Goal: Navigation & Orientation: Find specific page/section

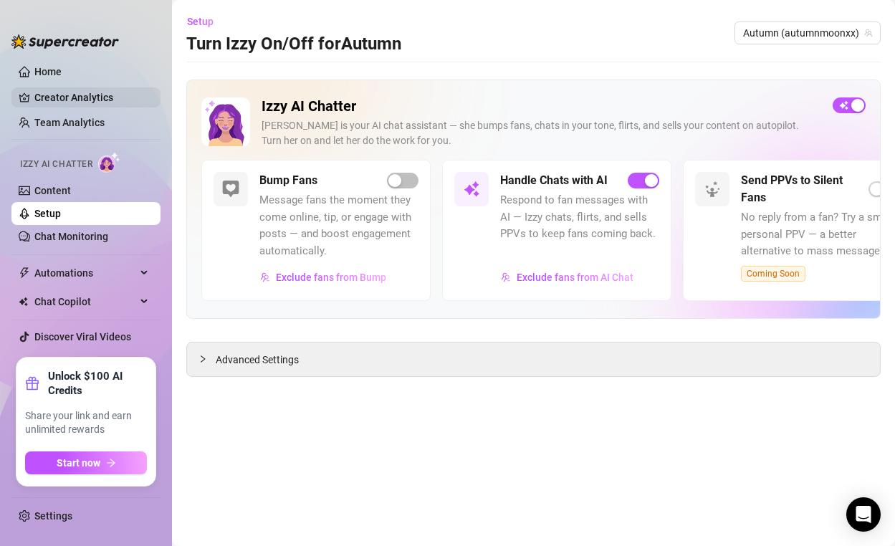
click at [83, 97] on link "Creator Analytics" at bounding box center [91, 97] width 115 height 23
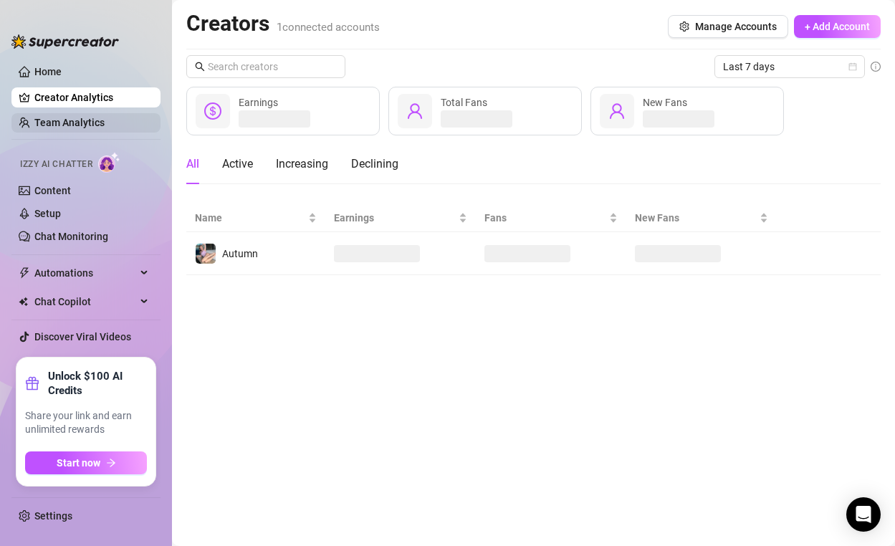
click at [82, 128] on link "Team Analytics" at bounding box center [69, 122] width 70 height 11
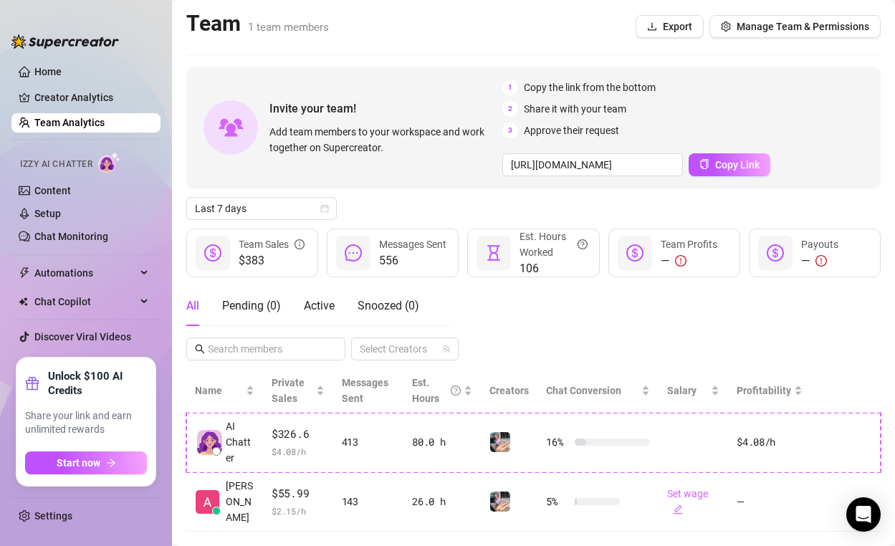
scroll to position [29, 0]
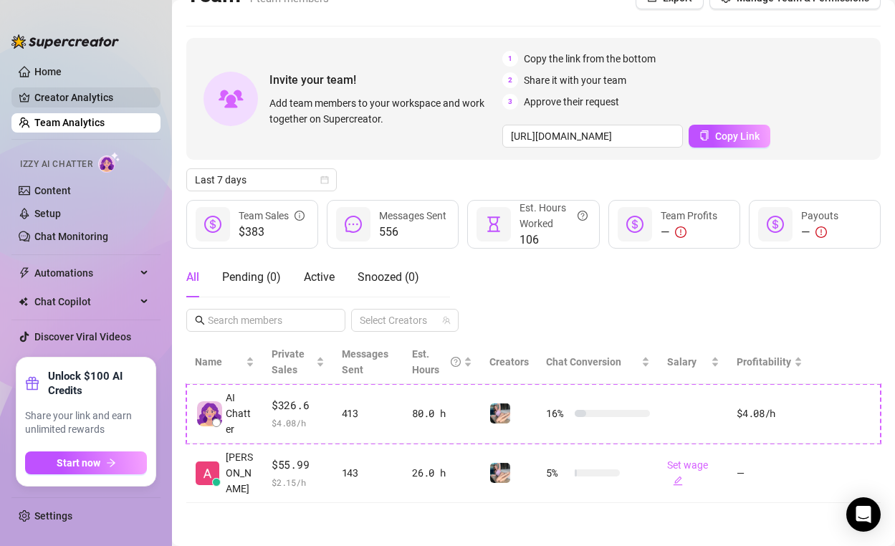
click at [128, 99] on link "Creator Analytics" at bounding box center [91, 97] width 115 height 23
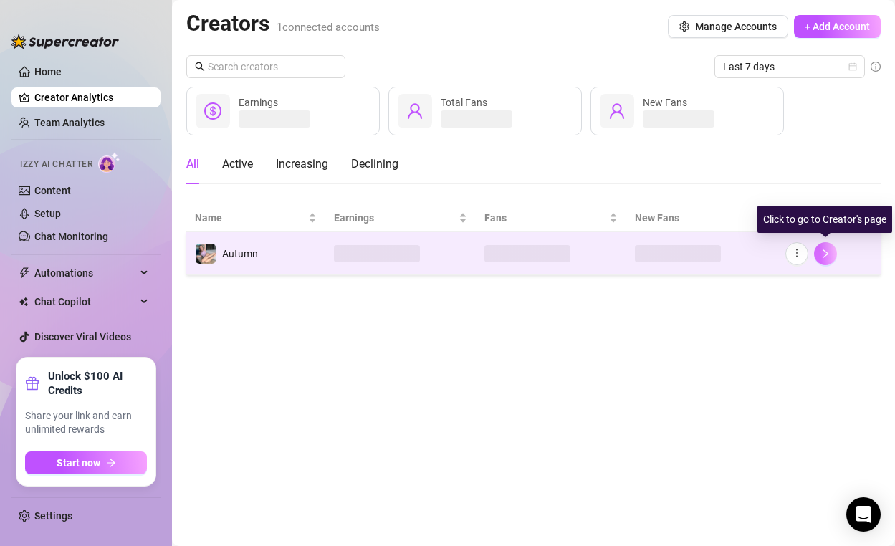
click at [828, 251] on icon "right" at bounding box center [825, 254] width 10 height 10
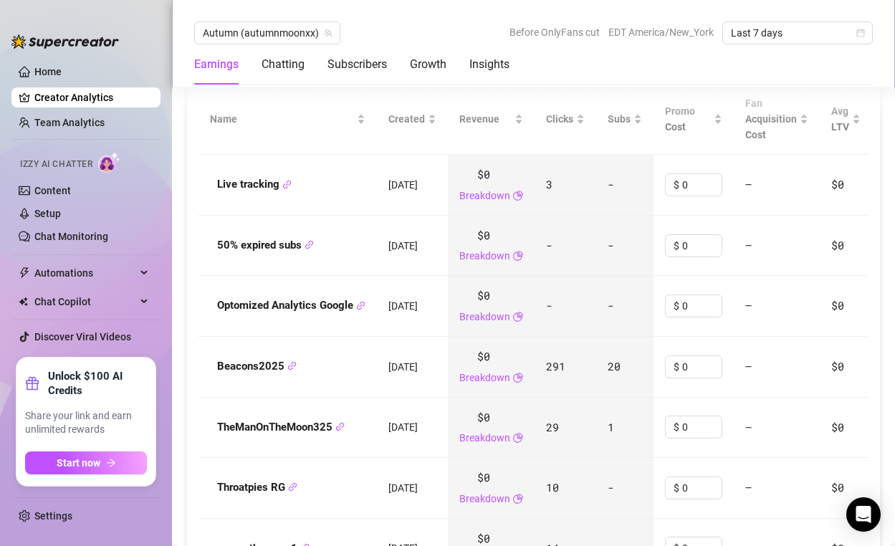
scroll to position [1646, 0]
